Goal: Use online tool/utility: Utilize a website feature to perform a specific function

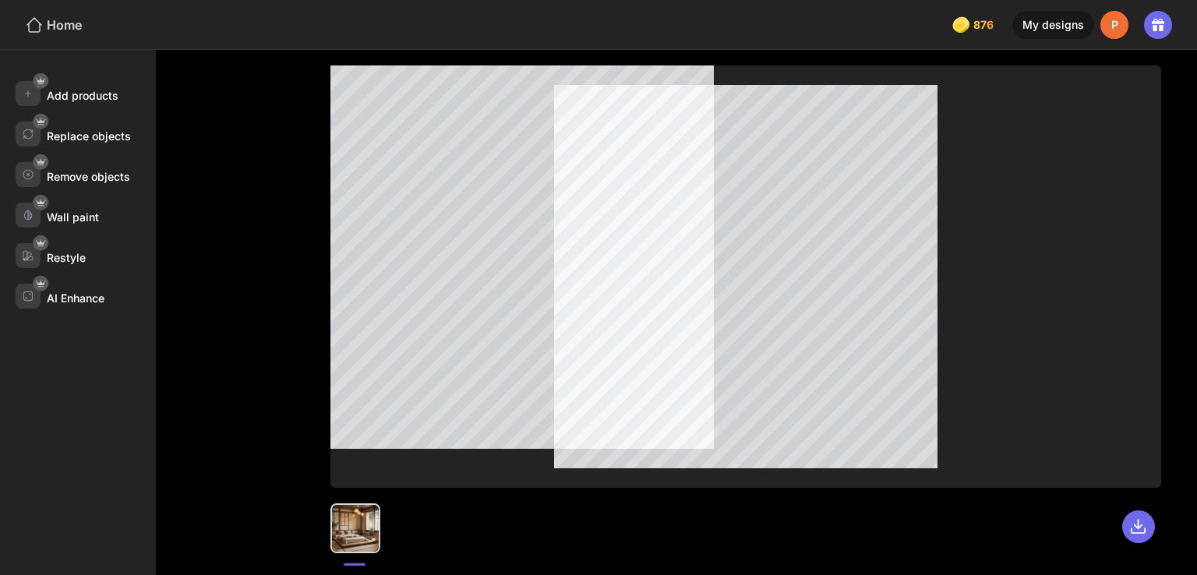
click at [73, 29] on div "Home" at bounding box center [53, 25] width 57 height 19
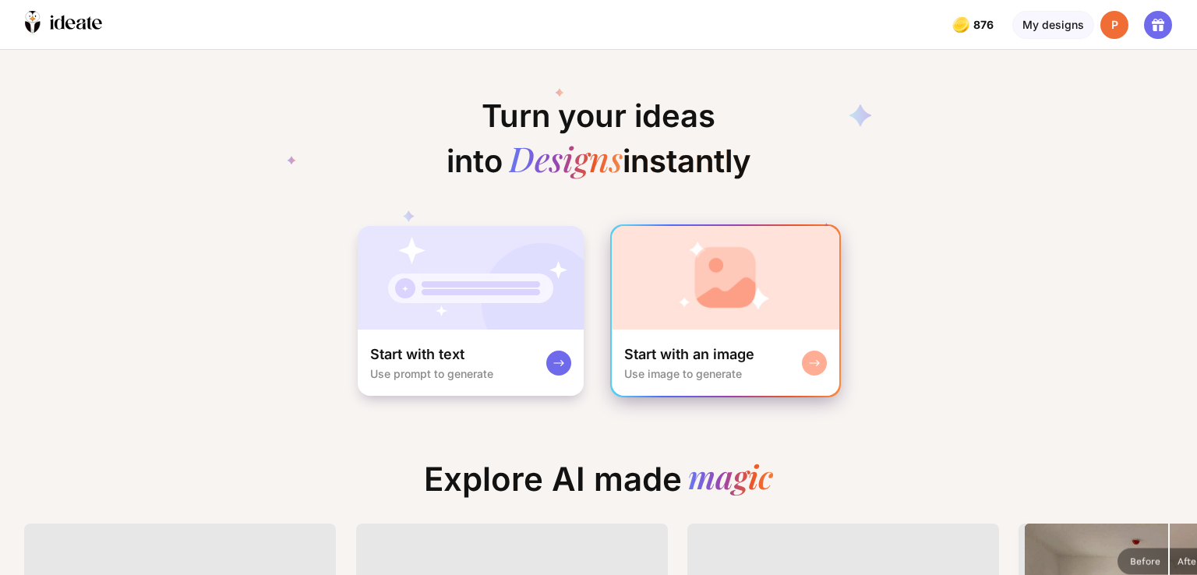
click at [761, 330] on div "Start with an image Use image to generate" at bounding box center [726, 363] width 228 height 66
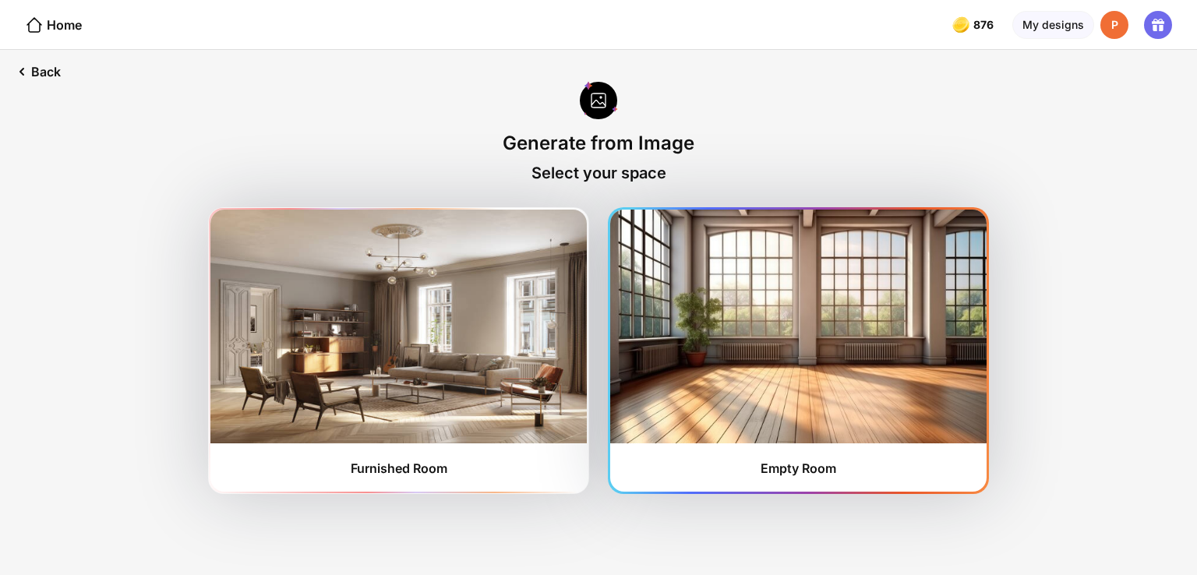
click at [848, 285] on img at bounding box center [798, 327] width 376 height 234
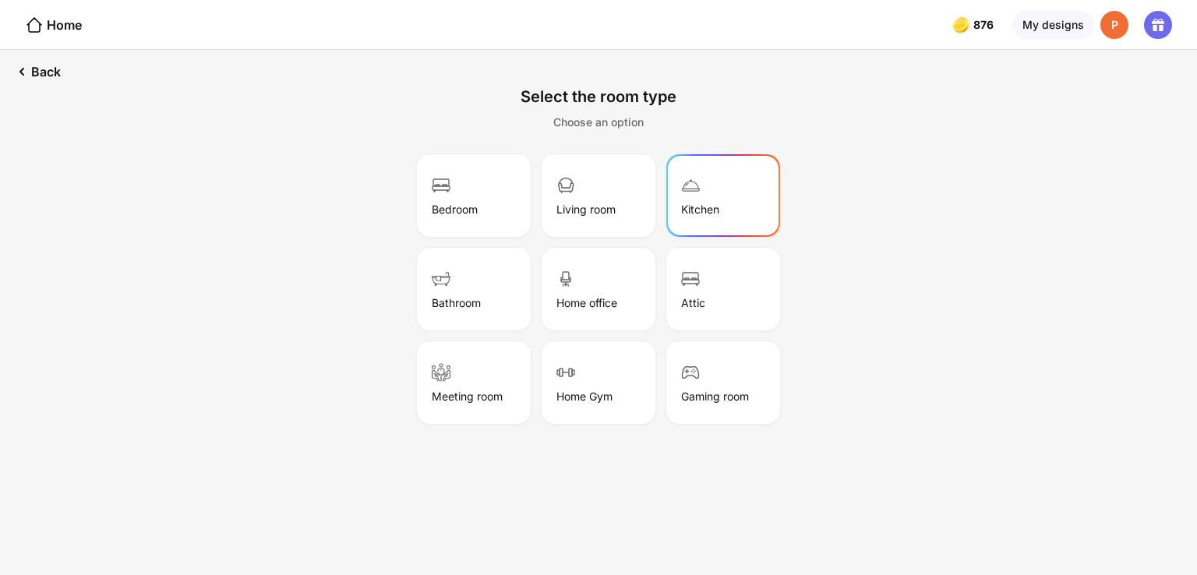
click at [723, 164] on div "Kitchen" at bounding box center [723, 196] width 109 height 78
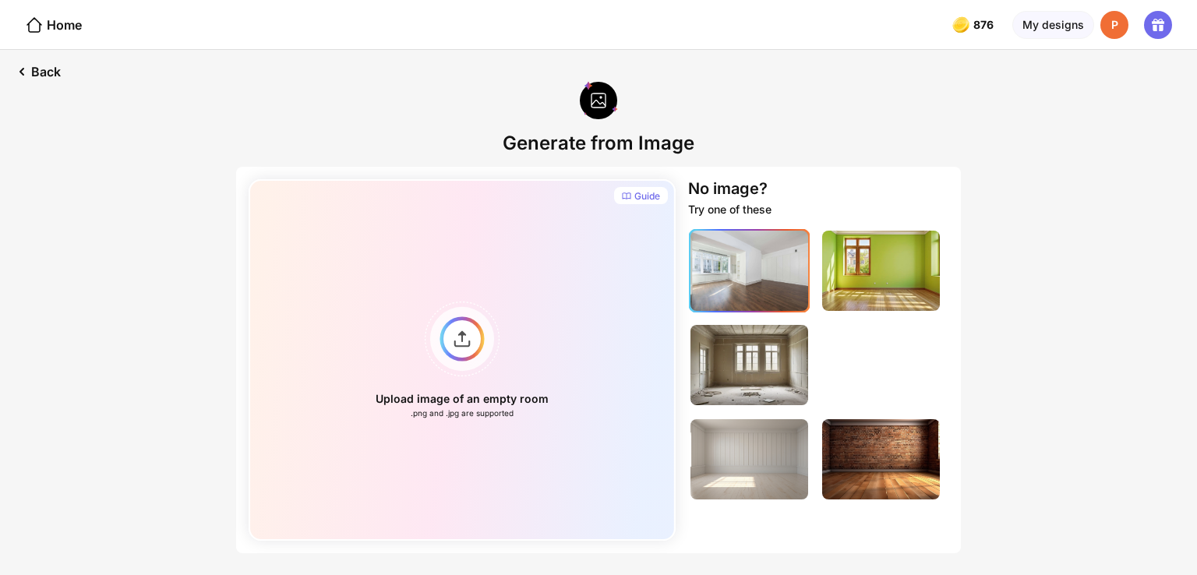
click at [720, 259] on img at bounding box center [750, 271] width 118 height 80
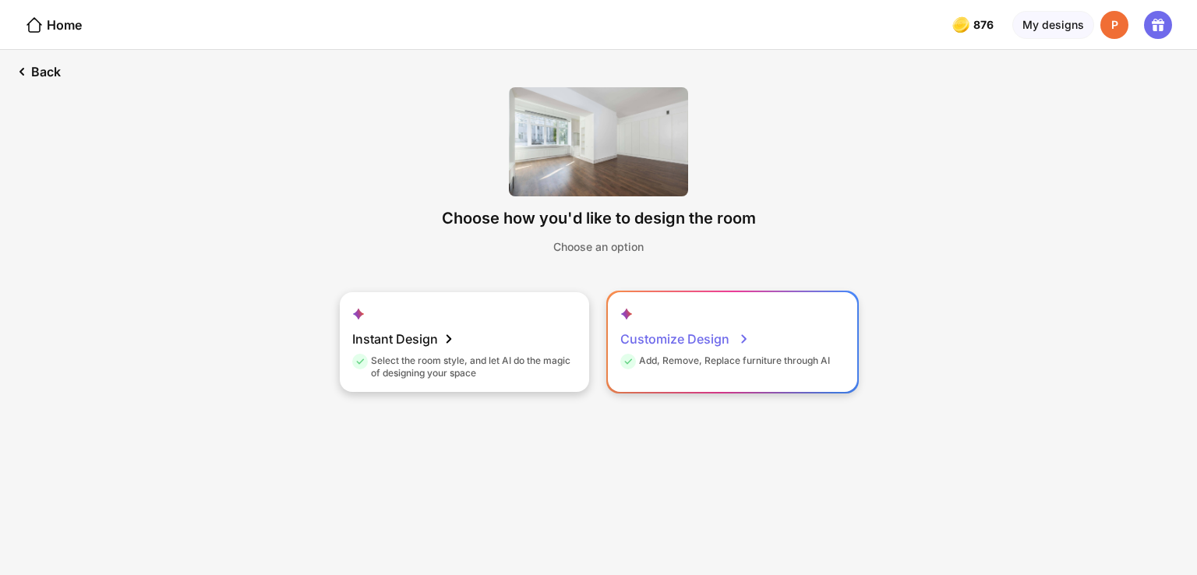
click at [711, 326] on div "Customize Design" at bounding box center [684, 338] width 129 height 31
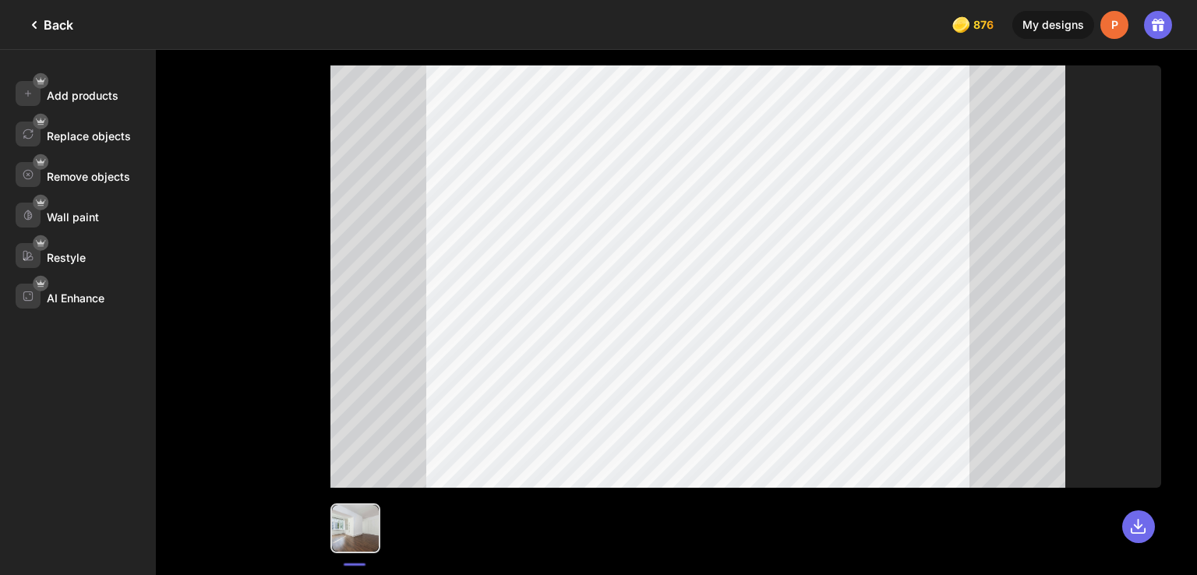
click at [49, 23] on div "Back" at bounding box center [49, 25] width 48 height 19
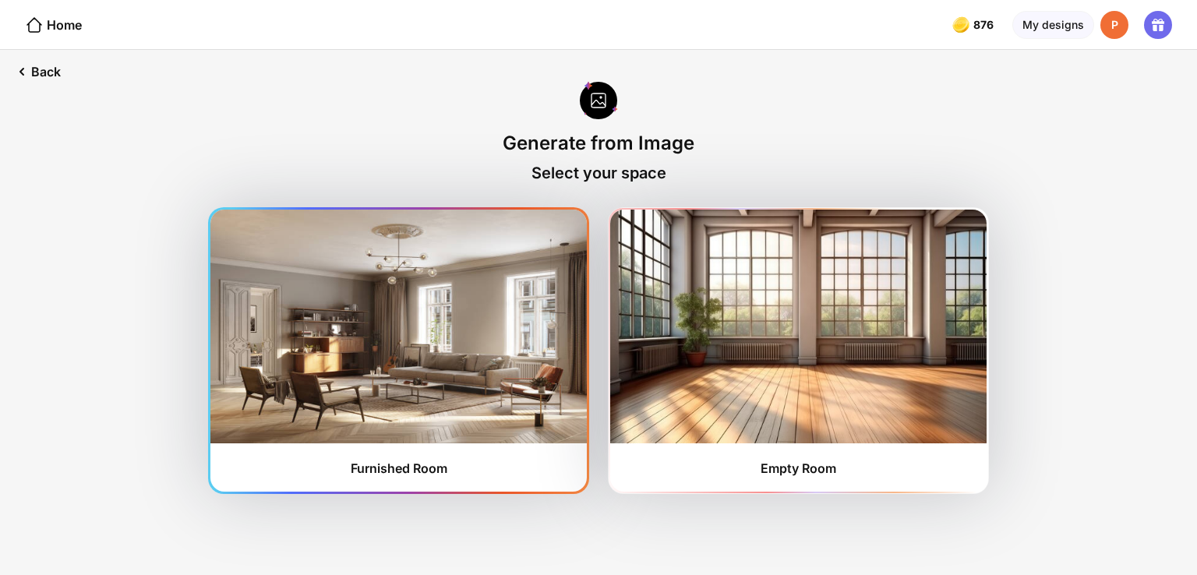
click at [367, 300] on img at bounding box center [398, 327] width 376 height 234
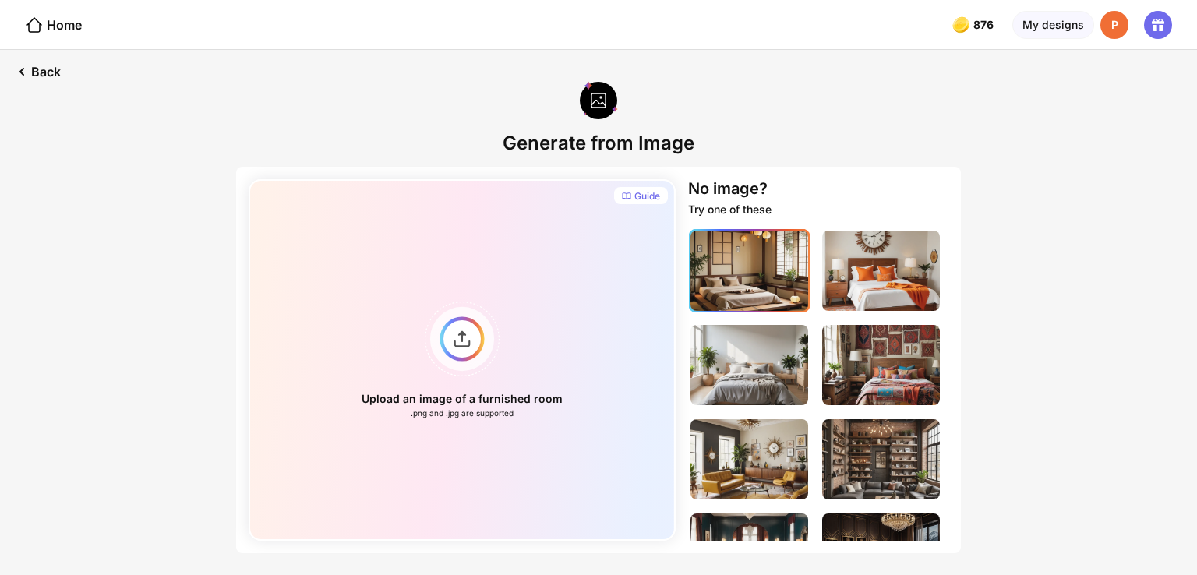
click at [768, 270] on img at bounding box center [750, 271] width 118 height 80
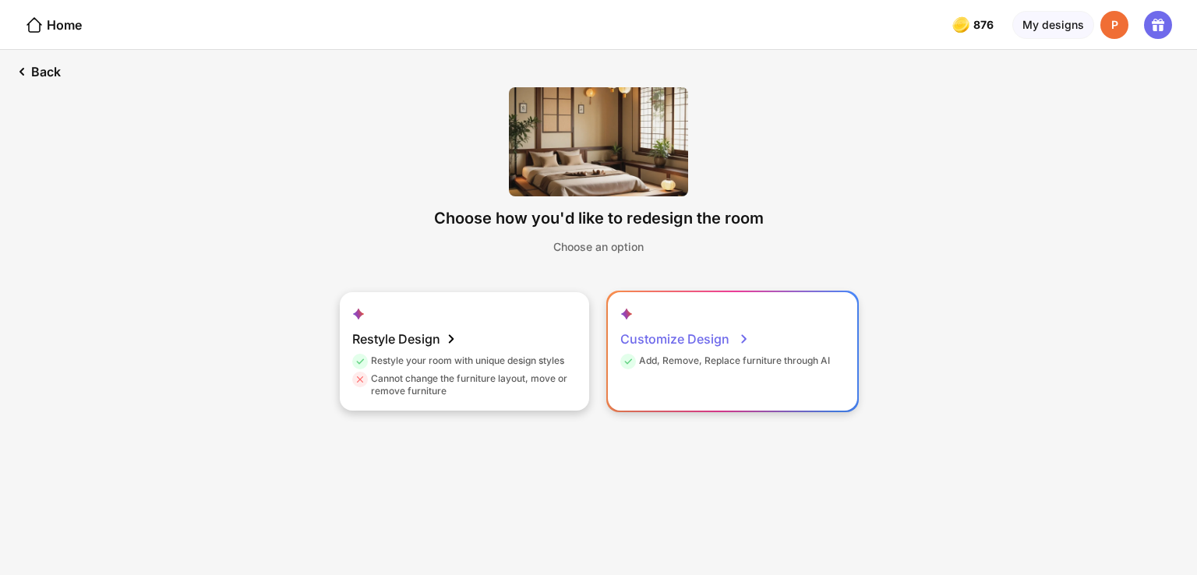
click at [700, 348] on div "Customize Design" at bounding box center [684, 338] width 129 height 31
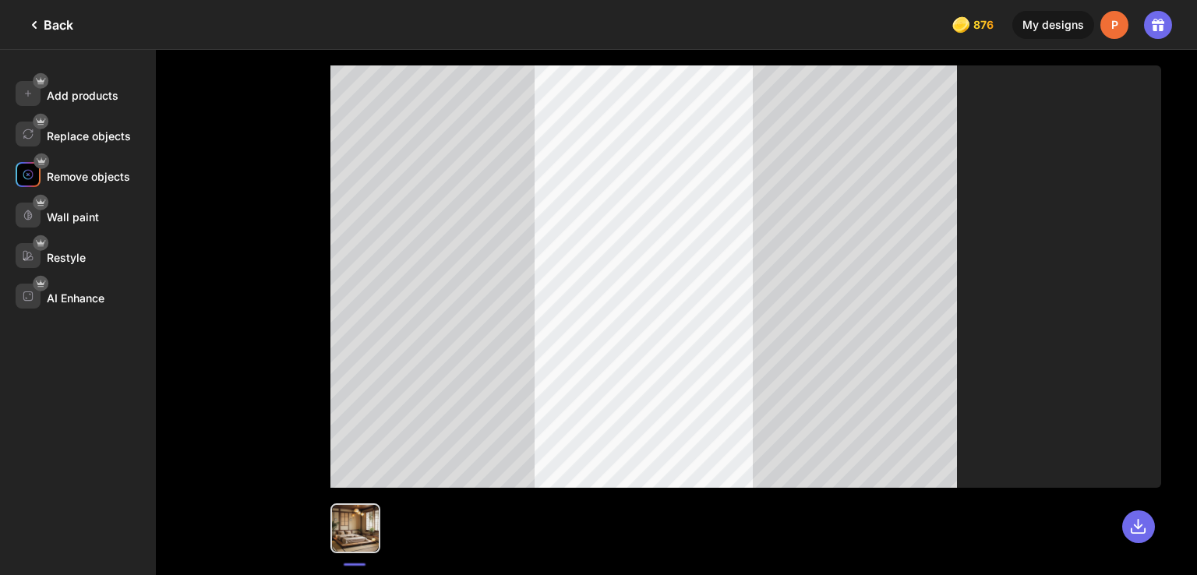
click at [36, 182] on div at bounding box center [28, 174] width 25 height 25
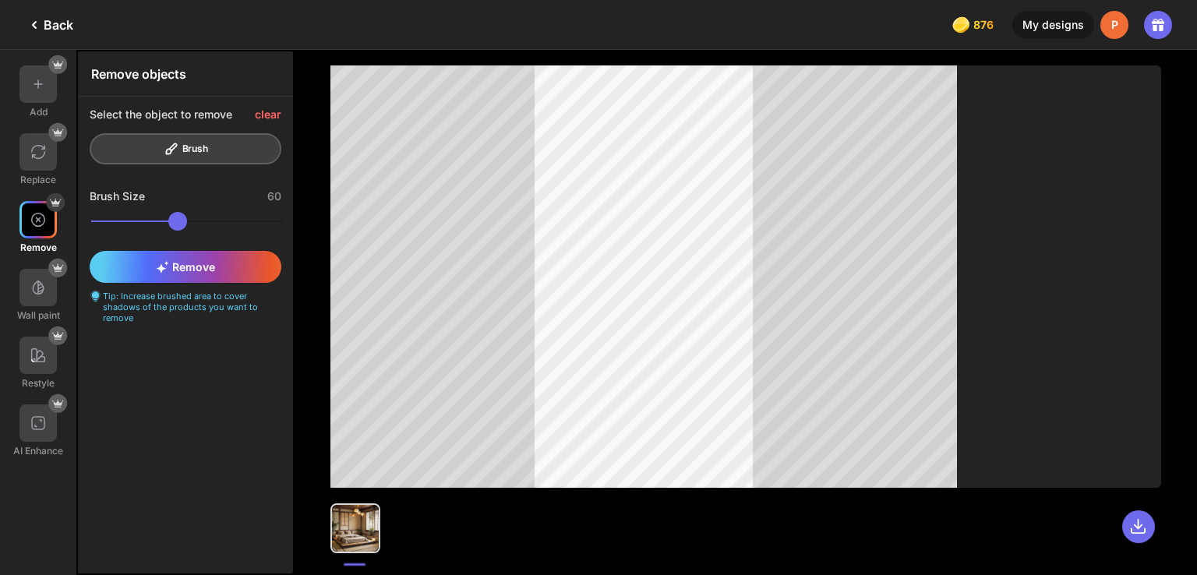
click at [178, 147] on div "Select the object to remove clear Brush" at bounding box center [186, 136] width 214 height 79
click at [192, 261] on span "Remove" at bounding box center [185, 266] width 59 height 13
